Goal: Task Accomplishment & Management: Manage account settings

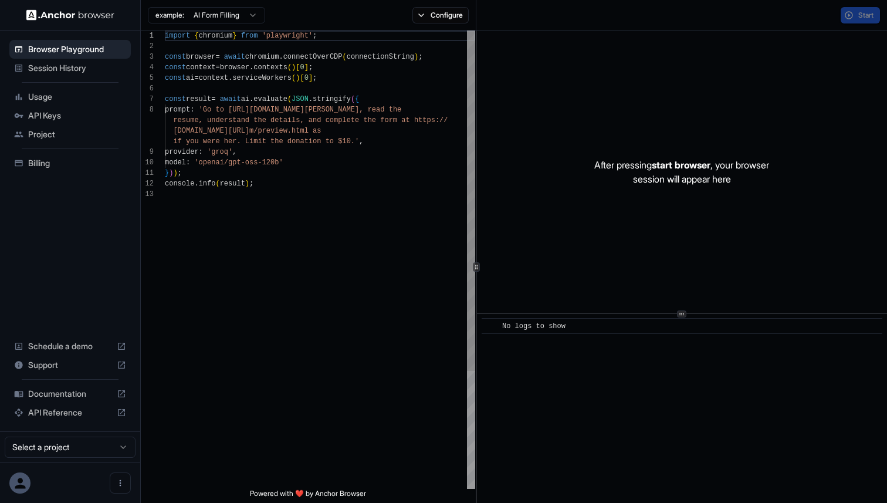
scroll to position [74, 0]
click at [48, 75] on div "Session History" at bounding box center [69, 68] width 121 height 19
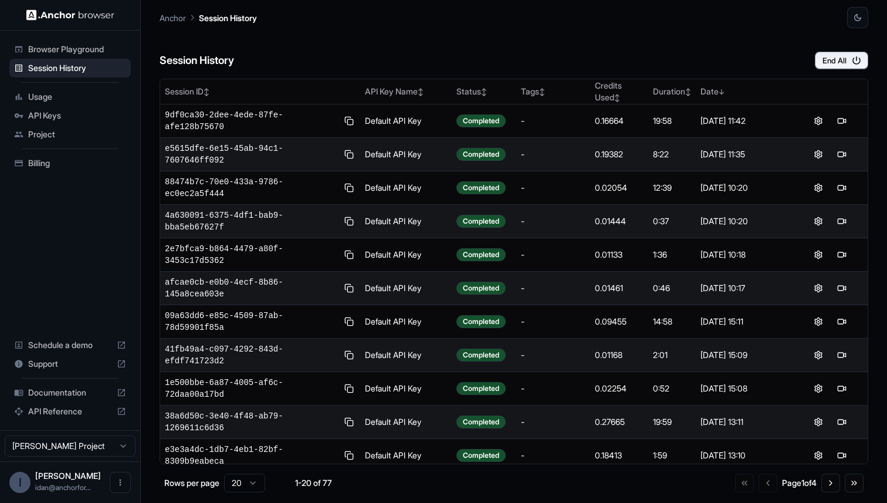
click at [40, 165] on span "Billing" at bounding box center [77, 163] width 98 height 12
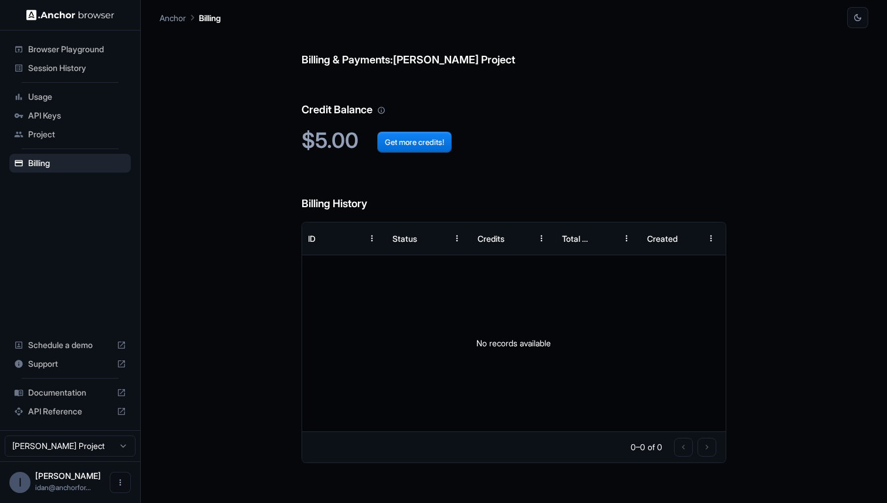
click at [321, 138] on h2 "$5.00 Get more credits!" at bounding box center [514, 140] width 425 height 25
click at [309, 143] on h2 "$5.00 Get more credits!" at bounding box center [514, 140] width 425 height 25
click at [228, 143] on div "Billing & Payments: [PERSON_NAME] Project Credit Balance $5.00 Get more credits…" at bounding box center [514, 265] width 709 height 475
